Goal: Contribute content: Add original content to the website for others to see

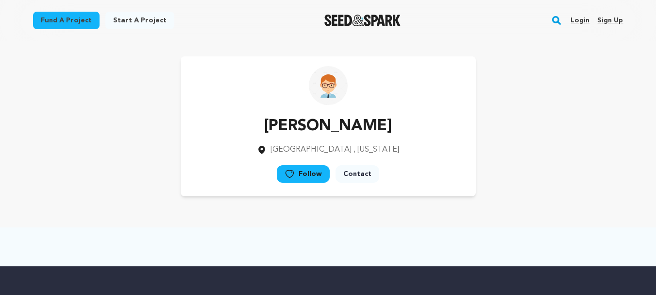
click at [586, 17] on link "Login" at bounding box center [580, 21] width 19 height 16
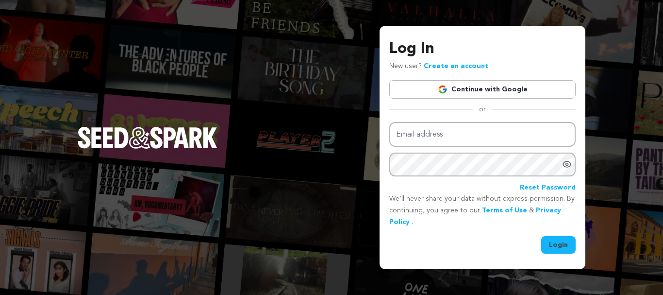
click at [495, 85] on link "Continue with Google" at bounding box center [482, 89] width 186 height 18
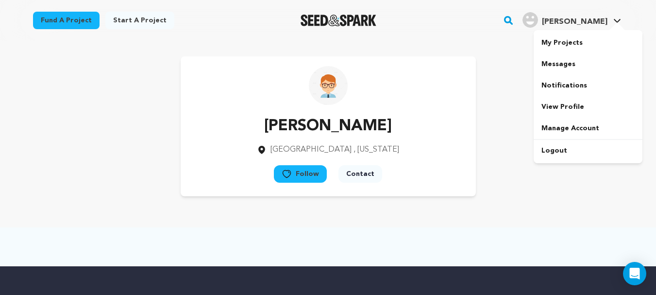
click at [611, 20] on link "Farooq H. Farooq H." at bounding box center [572, 18] width 102 height 17
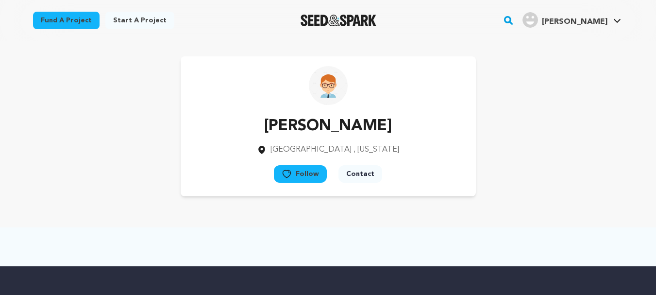
click at [616, 24] on link "Farooq H. Farooq H." at bounding box center [572, 18] width 102 height 17
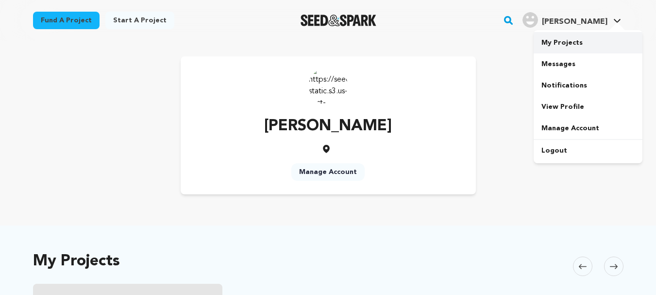
click at [585, 44] on link "My Projects" at bounding box center [588, 42] width 109 height 21
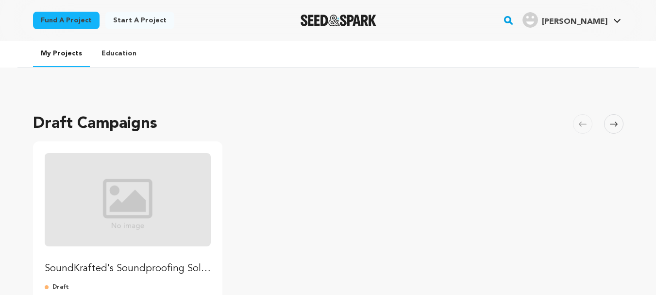
click at [151, 19] on link "Start a project" at bounding box center [139, 20] width 69 height 17
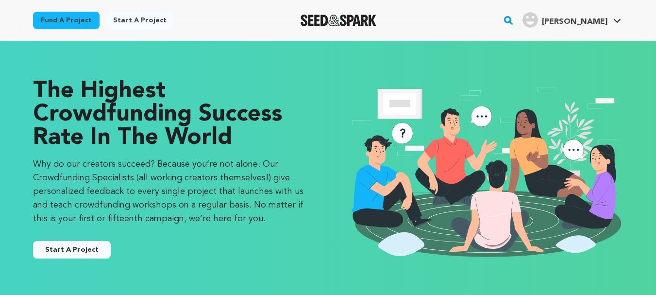
click at [77, 250] on button "Start A Project" at bounding box center [72, 249] width 78 height 17
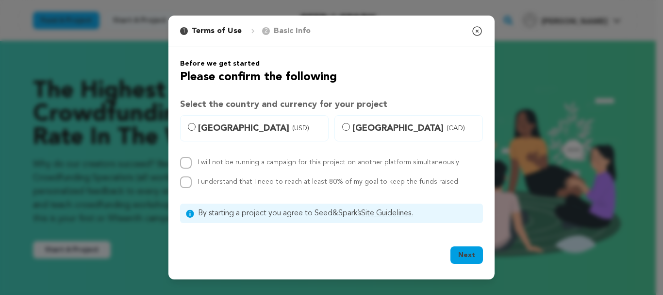
click at [236, 125] on span "[GEOGRAPHIC_DATA] (USD)" at bounding box center [260, 128] width 124 height 14
click at [196, 125] on input "[GEOGRAPHIC_DATA] (USD)" at bounding box center [192, 127] width 8 height 8
radio input "true"
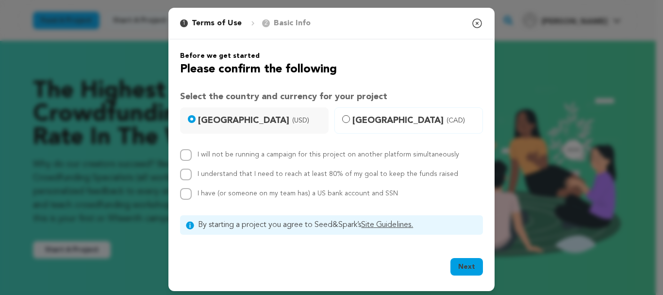
click at [461, 263] on button "Next" at bounding box center [467, 266] width 33 height 17
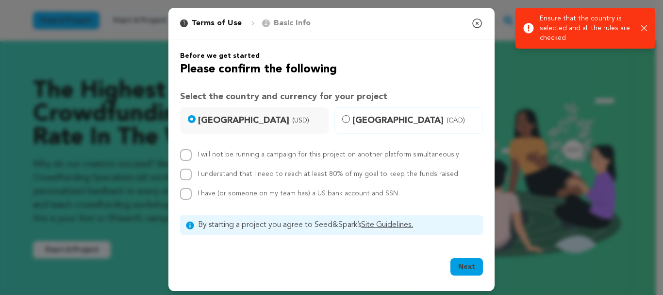
click at [226, 156] on label "I will not be running a campaign for this project on another platform simultane…" at bounding box center [329, 154] width 262 height 7
click at [192, 156] on input "I will not be running a campaign for this project on another platform simultane…" at bounding box center [186, 155] width 12 height 12
checkbox input "true"
click at [223, 173] on label "I understand that I need to reach at least 80% of my goal to keep the funds rai…" at bounding box center [328, 173] width 261 height 7
click at [192, 173] on input "I understand that I need to reach at least 80% of my goal to keep the funds rai…" at bounding box center [186, 175] width 12 height 12
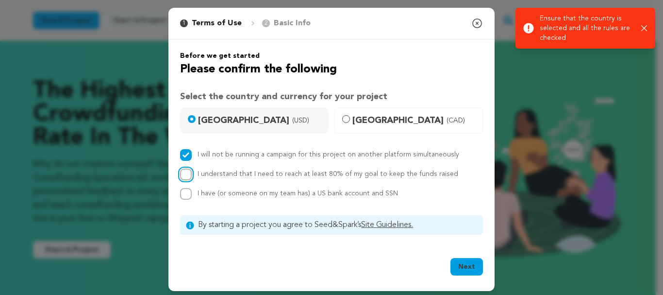
checkbox input "true"
click at [214, 190] on span "I have (or someone on my team has) a US bank account and SSN" at bounding box center [298, 193] width 201 height 7
click at [192, 189] on input "I have (or someone on my team has) a US bank account and SSN" at bounding box center [186, 194] width 12 height 12
checkbox input "true"
click at [468, 265] on button "Next" at bounding box center [467, 266] width 33 height 17
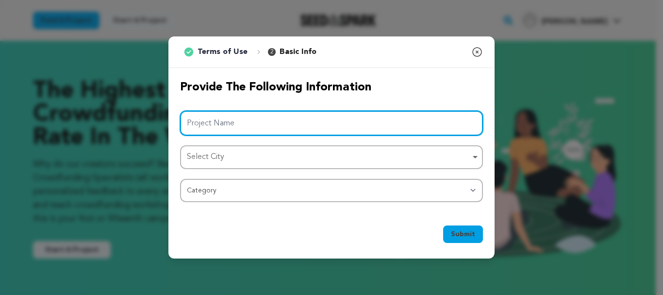
click at [266, 124] on input "Project Name" at bounding box center [331, 123] width 303 height 25
click at [252, 118] on input "Project Name" at bounding box center [331, 123] width 303 height 25
click at [209, 163] on div "Select City Remove item" at bounding box center [329, 157] width 284 height 14
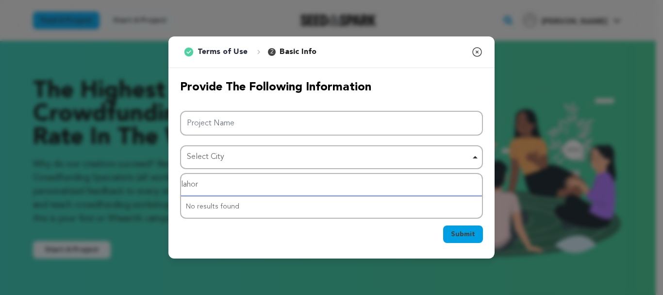
type input "[GEOGRAPHIC_DATA]"
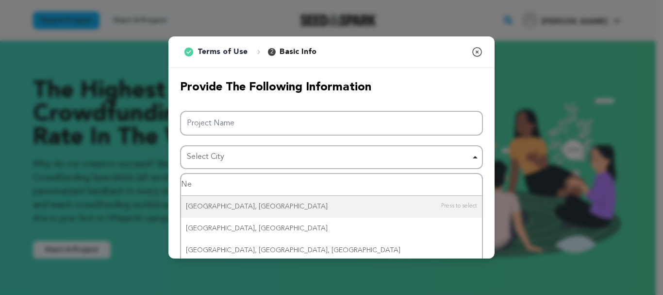
type input "New"
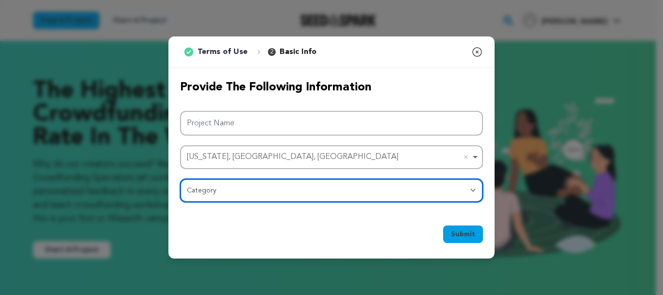
click at [232, 193] on select "Category Film Feature Film Short Series Film Festival Company Music Video VR Ex…" at bounding box center [331, 190] width 303 height 23
select select "10117"
click at [180, 179] on select "Category Film Feature Film Short Series Film Festival Company Music Video VR Ex…" at bounding box center [331, 190] width 303 height 23
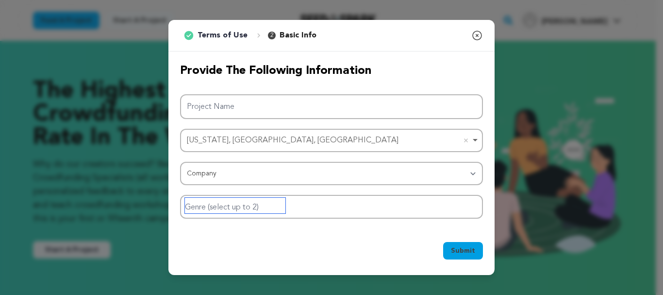
click at [231, 208] on input "Genre (select up to 2)" at bounding box center [235, 206] width 101 height 16
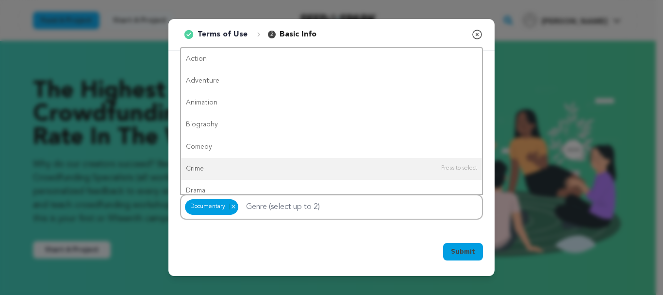
click at [345, 268] on div "Submit Ok, Got it" at bounding box center [332, 253] width 326 height 45
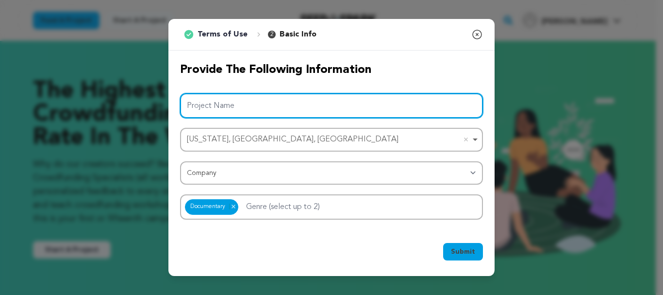
click at [263, 109] on input "Project Name" at bounding box center [331, 105] width 303 height 25
paste input "MediaK Solutions"
type input "MediaK Solutions"
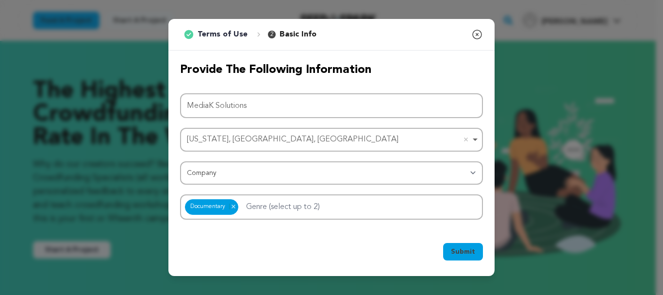
click at [475, 258] on button "Submit" at bounding box center [463, 251] width 40 height 17
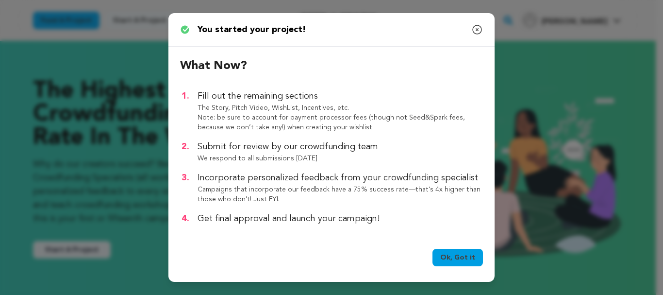
click at [461, 261] on link "Ok, Got it" at bounding box center [458, 257] width 51 height 17
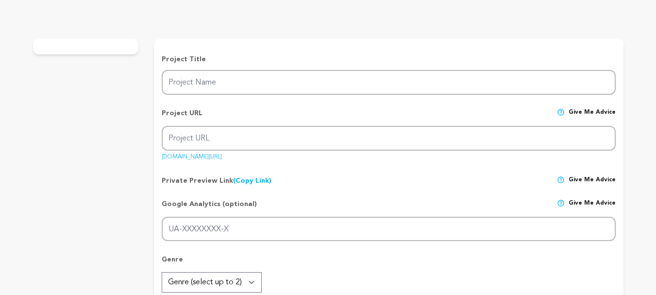
type input "MediaK Solutions"
type input "mediak-solutions"
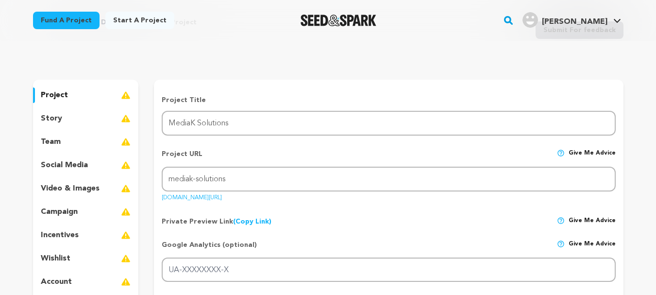
scroll to position [89, 0]
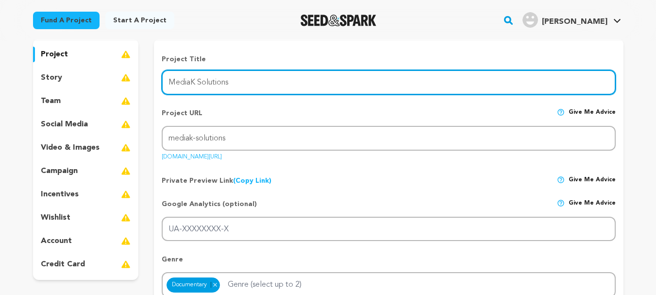
click at [202, 85] on input "MediaK Solutions" at bounding box center [389, 82] width 454 height 25
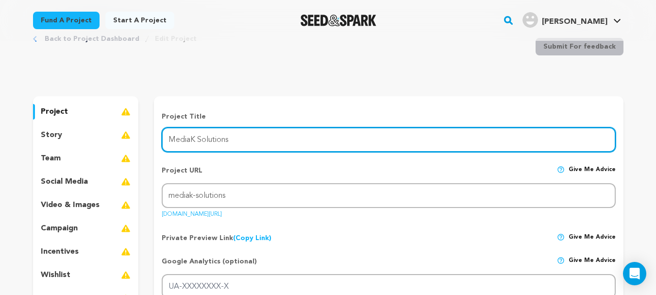
scroll to position [49, 0]
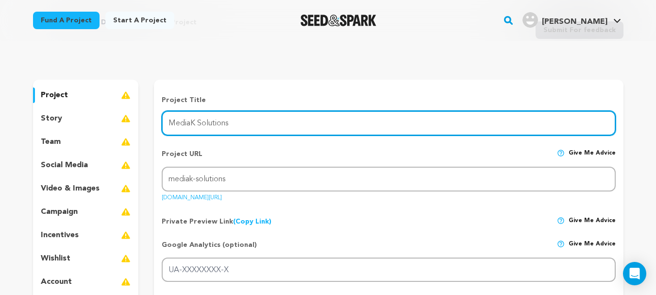
click at [296, 120] on input "MediaK Solutions" at bounding box center [389, 123] width 454 height 25
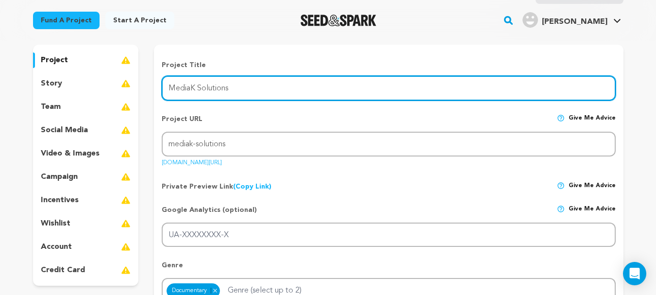
scroll to position [97, 0]
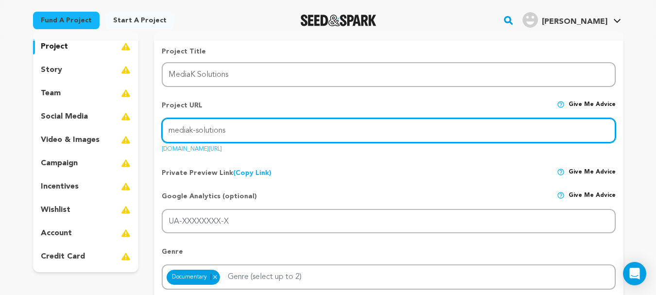
drag, startPoint x: 258, startPoint y: 130, endPoint x: 57, endPoint y: 106, distance: 202.9
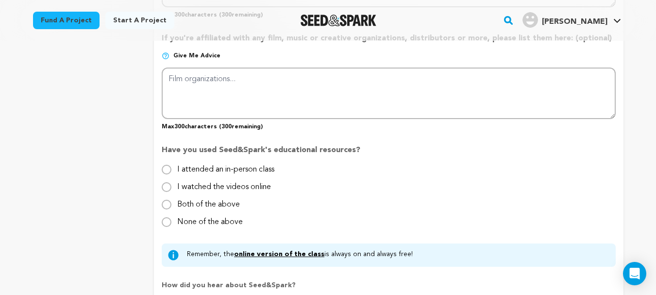
scroll to position [777, 0]
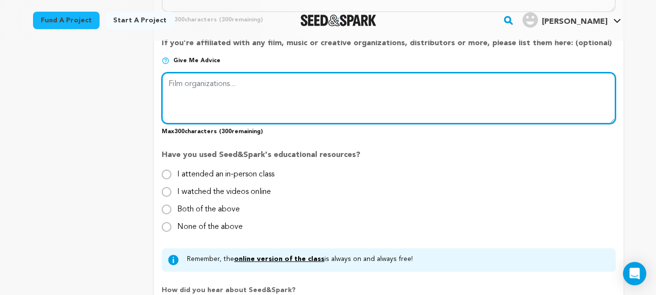
click at [254, 105] on textarea at bounding box center [389, 97] width 454 height 51
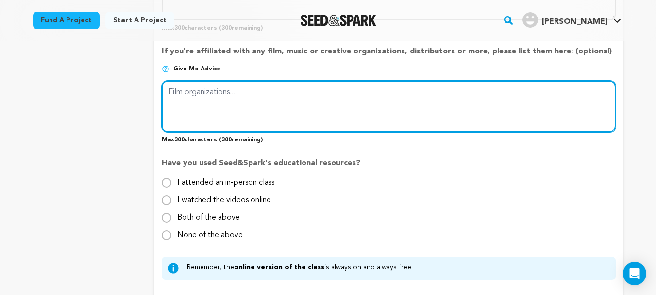
scroll to position [583, 0]
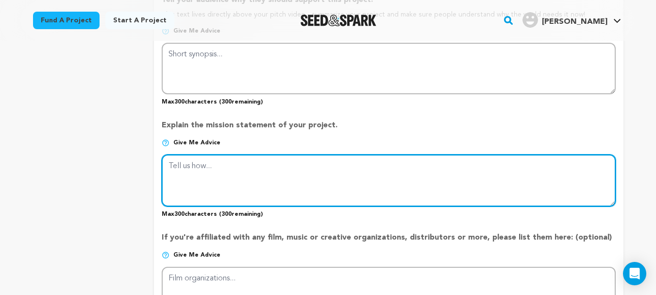
click at [283, 186] on textarea at bounding box center [389, 179] width 454 height 51
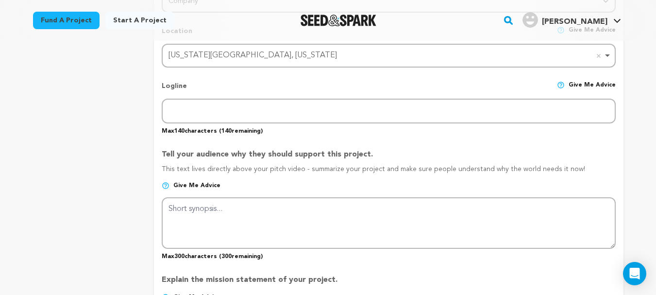
scroll to position [437, 0]
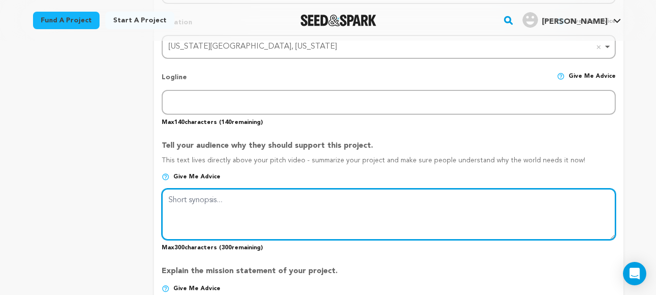
click at [259, 207] on textarea at bounding box center [389, 213] width 454 height 51
paste textarea "If you are searching for reliable digital marketing, web development, or SEO se…"
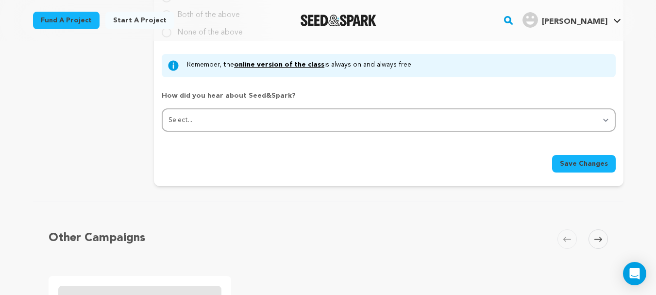
type textarea "If you are searching for reliable digital marketing, web development, or SEO se…"
click at [593, 166] on span "Save Changes" at bounding box center [584, 164] width 48 height 10
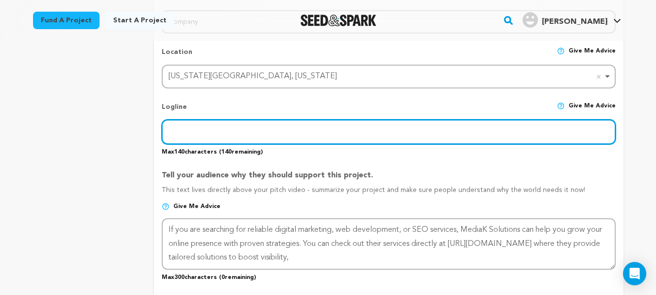
scroll to position [333, 0]
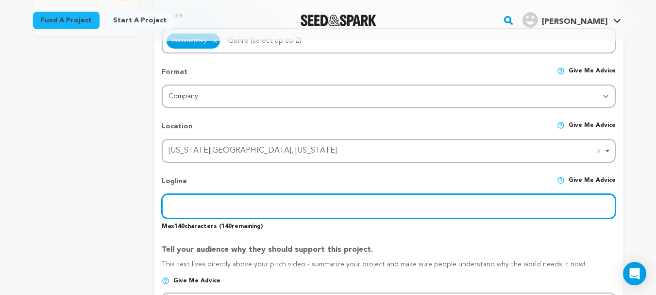
click at [232, 210] on input "text" at bounding box center [389, 206] width 454 height 25
click at [266, 204] on input "text" at bounding box center [389, 206] width 454 height 25
paste input "Boost Your Online Presence with MediaK Solutions"
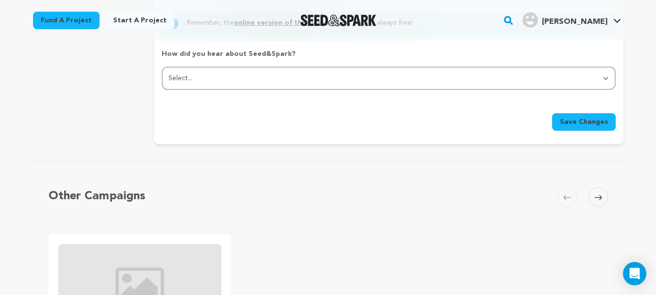
type input "Boost Your Online Presence with MediaK Solutions"
click at [593, 126] on span "Save Changes" at bounding box center [584, 122] width 48 height 10
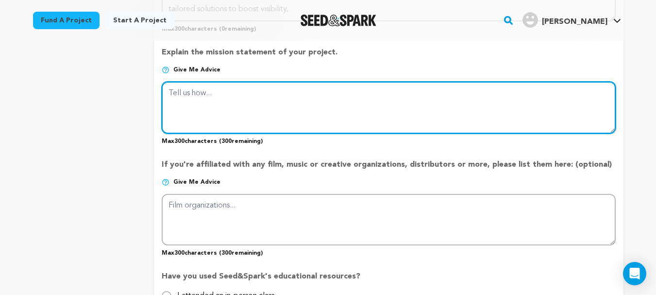
scroll to position [593, 0]
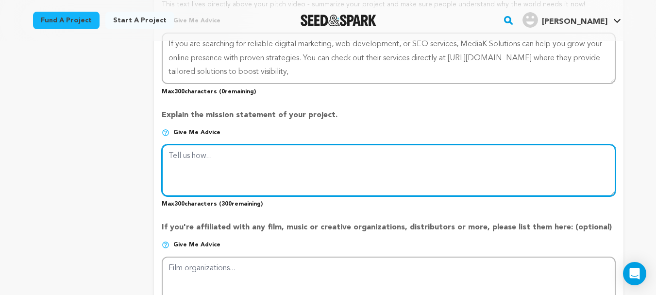
paste textarea "If you are searching for reliable digital marketing, web development, or SEO se…"
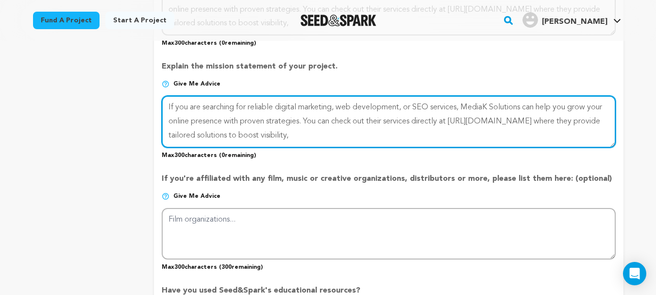
type textarea "If you are searching for reliable digital marketing, web development, or SEO se…"
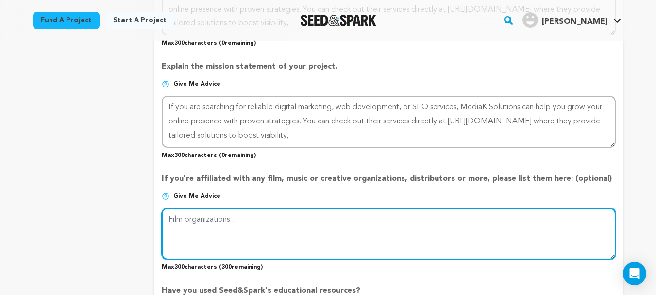
click at [222, 228] on textarea at bounding box center [389, 233] width 454 height 51
paste textarea "If you are searching for reliable digital marketing, web development, or SEO se…"
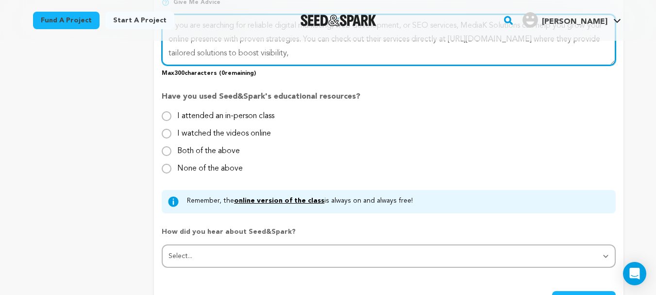
scroll to position [933, 0]
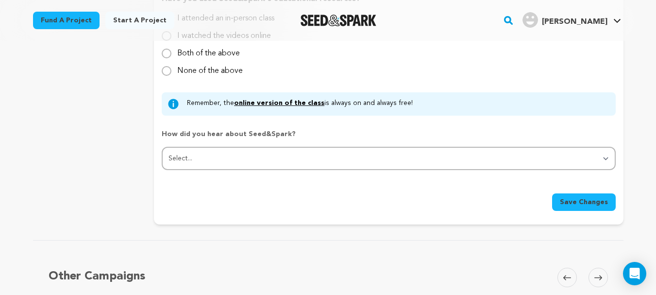
type textarea "If you are searching for reliable digital marketing, web development, or SEO se…"
click at [575, 193] on div "Save Changes" at bounding box center [389, 198] width 454 height 25
click at [577, 202] on span "Save Changes" at bounding box center [584, 202] width 48 height 10
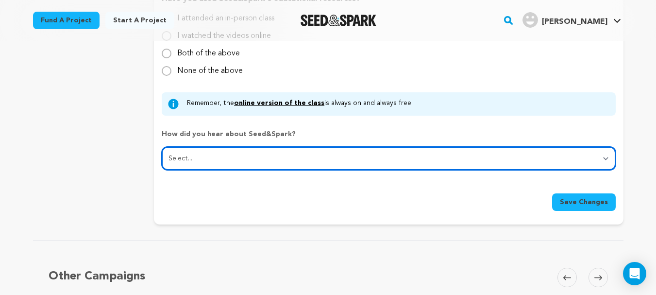
click at [304, 160] on select "Select... From a friend Social media Film festival or film organization Took an…" at bounding box center [389, 158] width 454 height 23
click at [162, 147] on select "Select... From a friend Social media Film festival or film organization Took an…" at bounding box center [389, 158] width 454 height 23
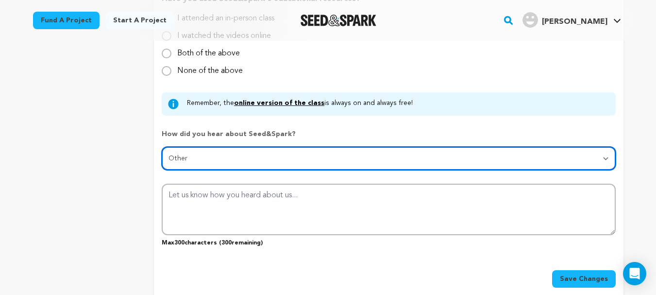
drag, startPoint x: 210, startPoint y: 158, endPoint x: 167, endPoint y: 159, distance: 42.7
click at [233, 160] on select "Select... From a friend Social media Film festival or film organization Took an…" at bounding box center [389, 158] width 454 height 23
click at [231, 161] on select "Select... From a friend Social media Film festival or film organization Took an…" at bounding box center [389, 158] width 454 height 23
select select "7"
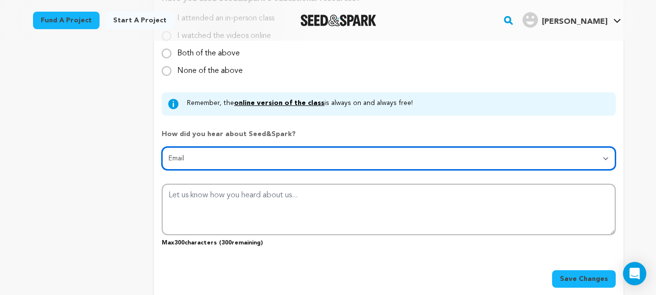
click at [162, 147] on select "Select... From a friend Social media Film festival or film organization Took an…" at bounding box center [389, 158] width 454 height 23
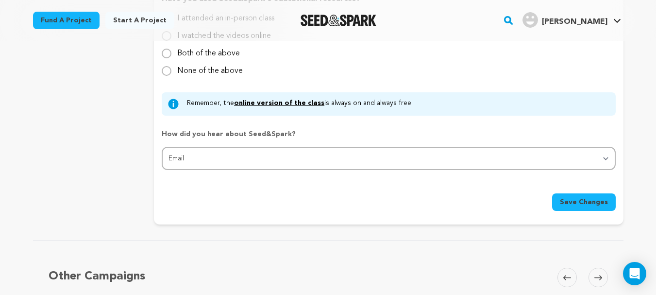
click at [574, 206] on span "Save Changes" at bounding box center [584, 202] width 48 height 10
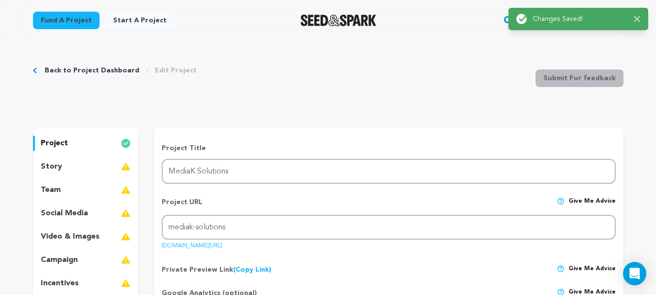
scroll to position [0, 0]
